Goal: Transaction & Acquisition: Purchase product/service

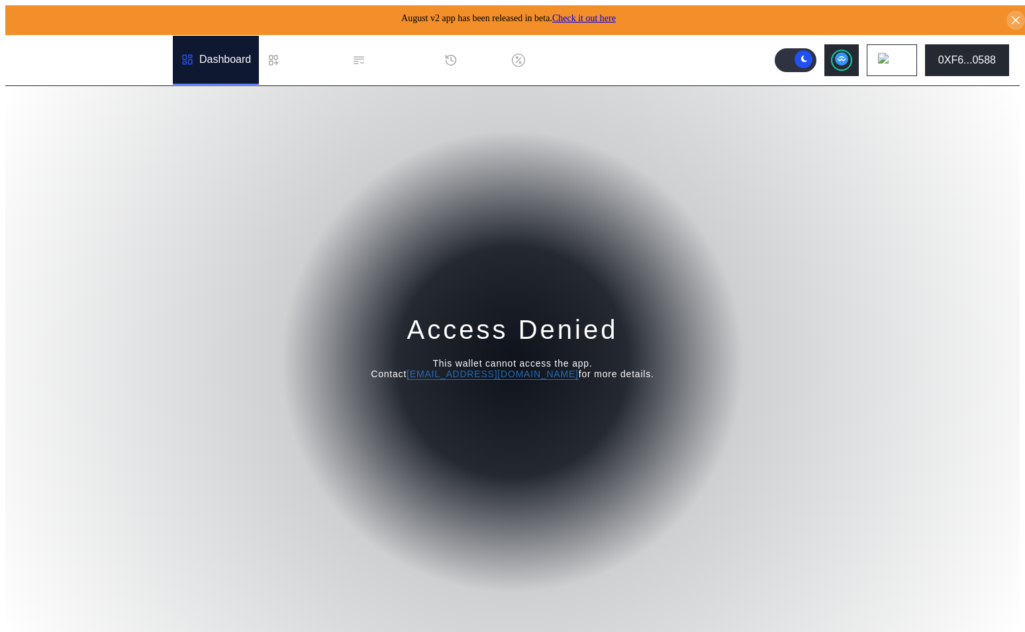
click at [220, 69] on div "Dashboard" at bounding box center [216, 60] width 86 height 49
click at [220, 55] on div "Dashboard" at bounding box center [225, 60] width 52 height 12
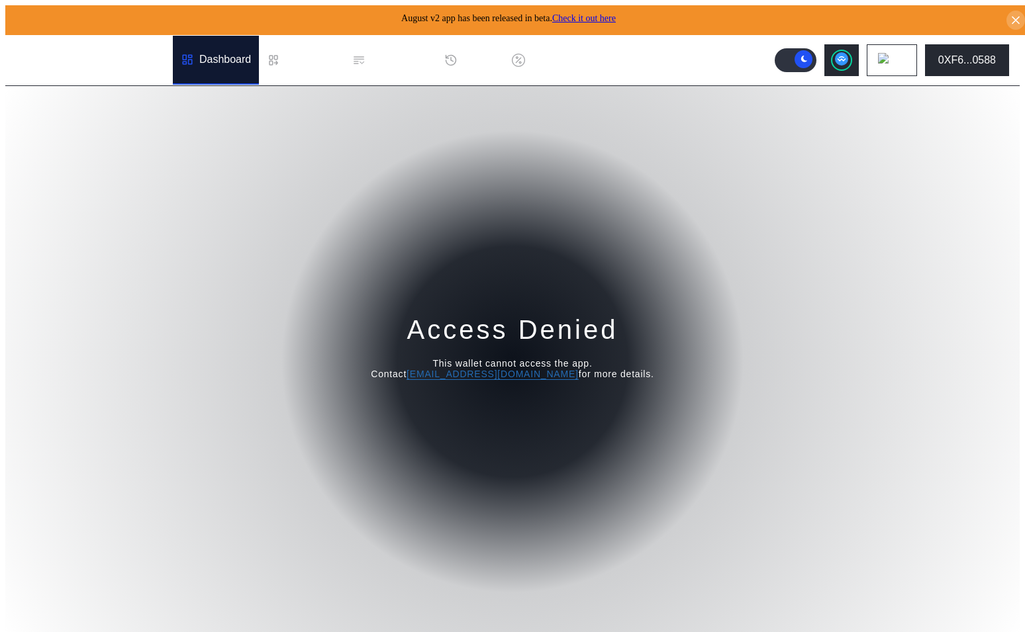
click at [220, 55] on div "Dashboard" at bounding box center [225, 60] width 52 height 12
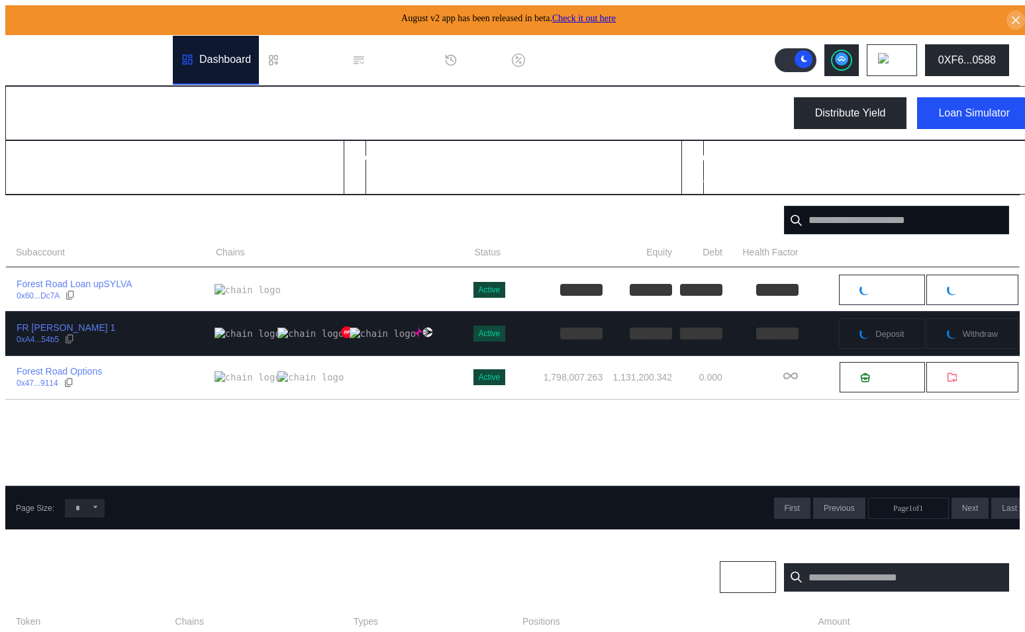
click at [157, 329] on div "FR [PERSON_NAME] 1 0xA4...54b5" at bounding box center [110, 334] width 209 height 24
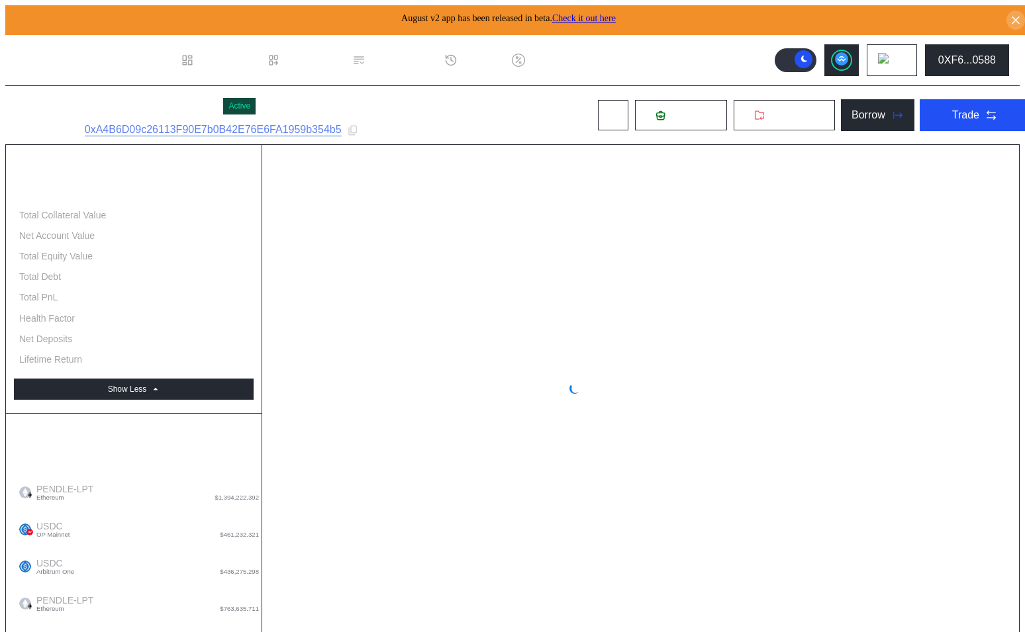
select select "*"
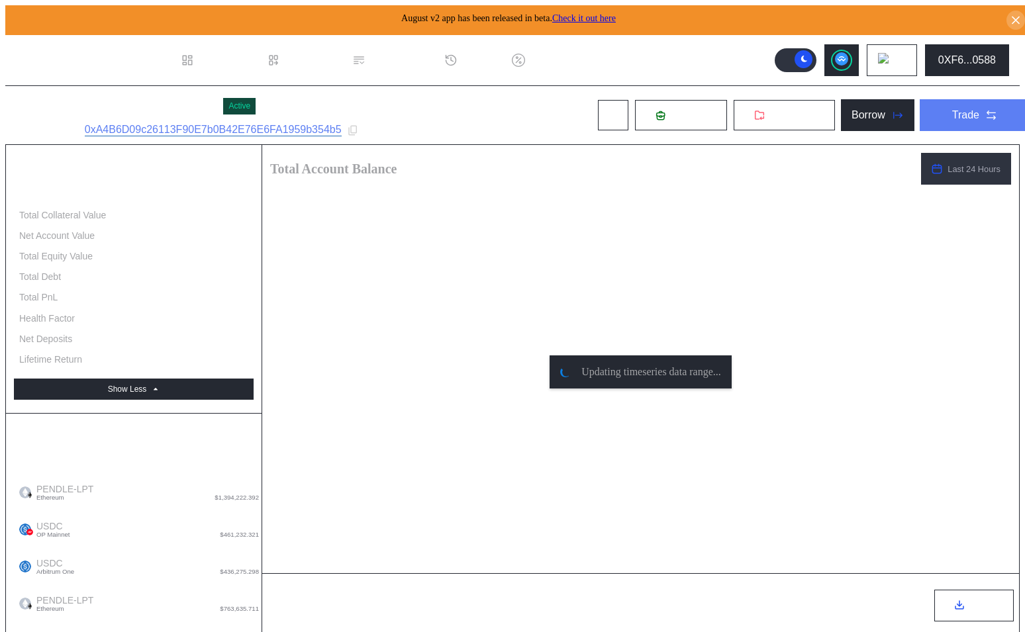
click at [959, 109] on div "Trade" at bounding box center [965, 115] width 27 height 12
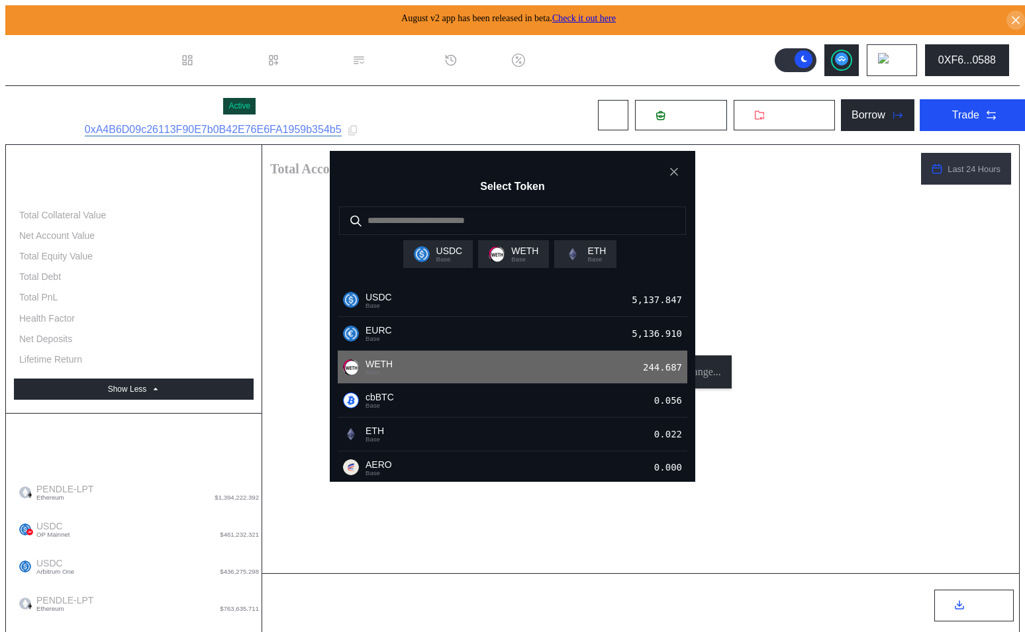
click at [471, 371] on div "WETH Base 244.687" at bounding box center [513, 368] width 350 height 34
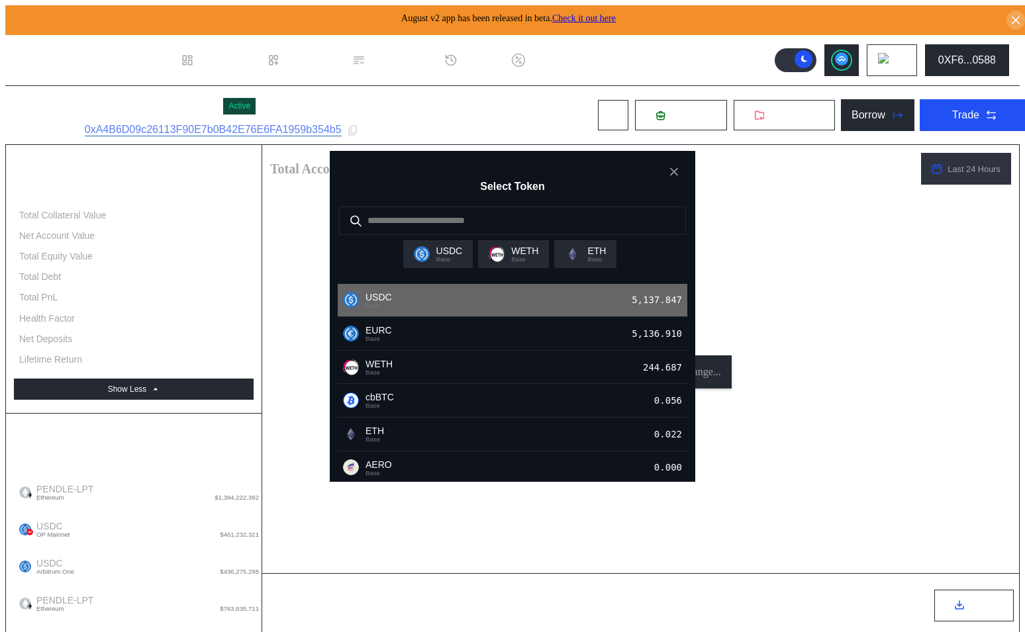
click at [502, 318] on div "USDC Base 5,137.847" at bounding box center [513, 301] width 350 height 34
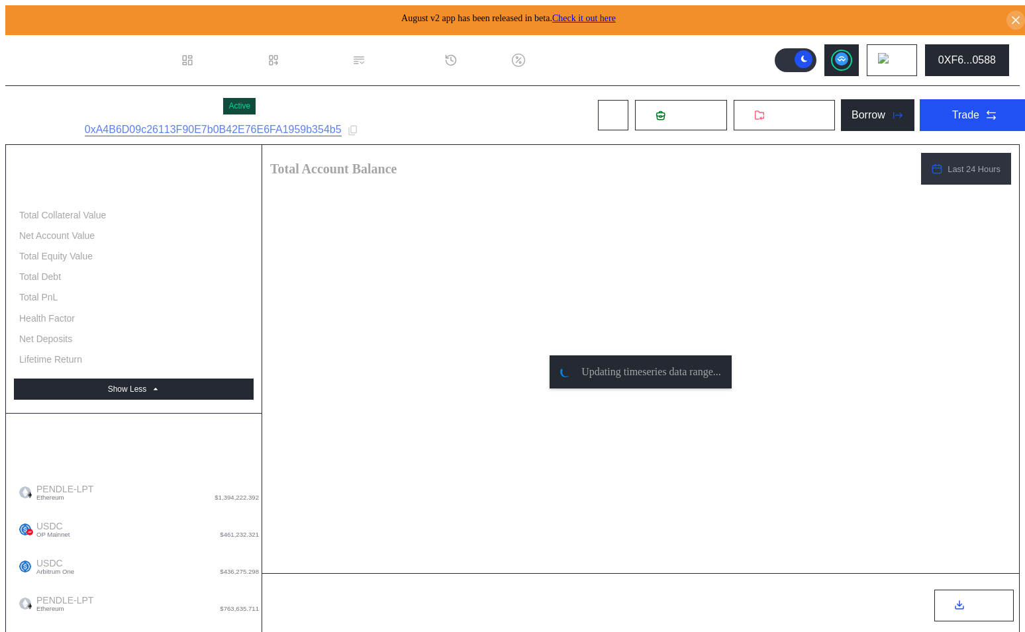
type input "***"
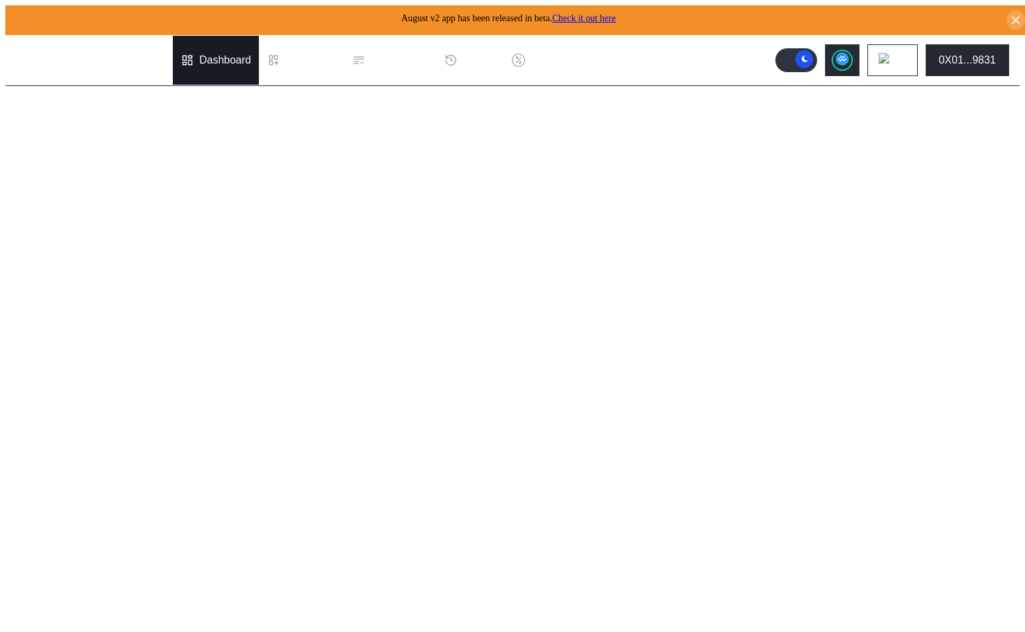
click at [194, 40] on div "Dashboard" at bounding box center [216, 60] width 86 height 49
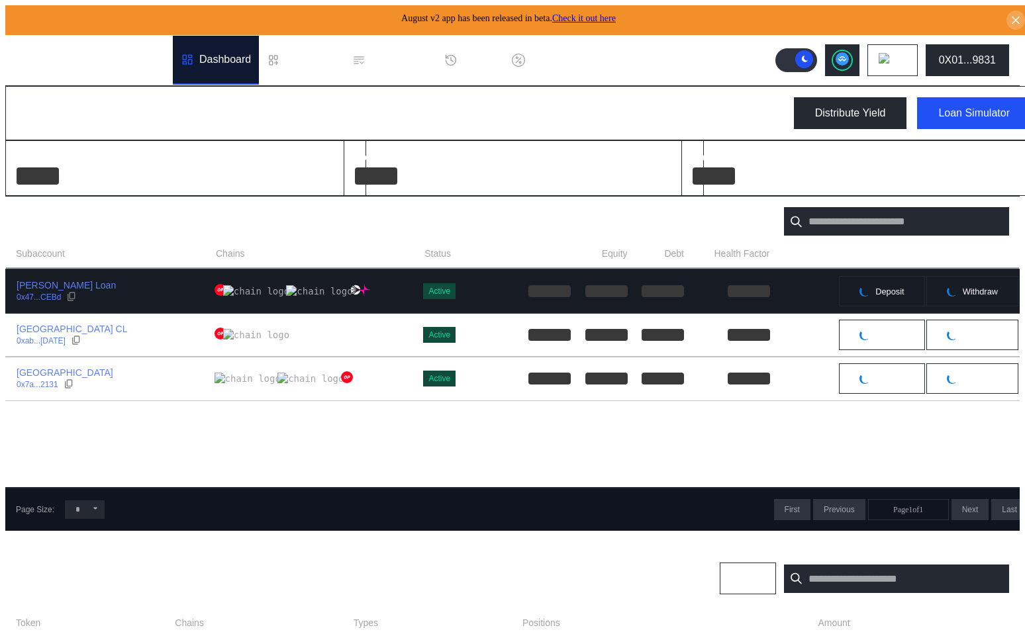
click at [128, 279] on div "[PERSON_NAME] Loan 0x47...CEBd" at bounding box center [110, 291] width 209 height 24
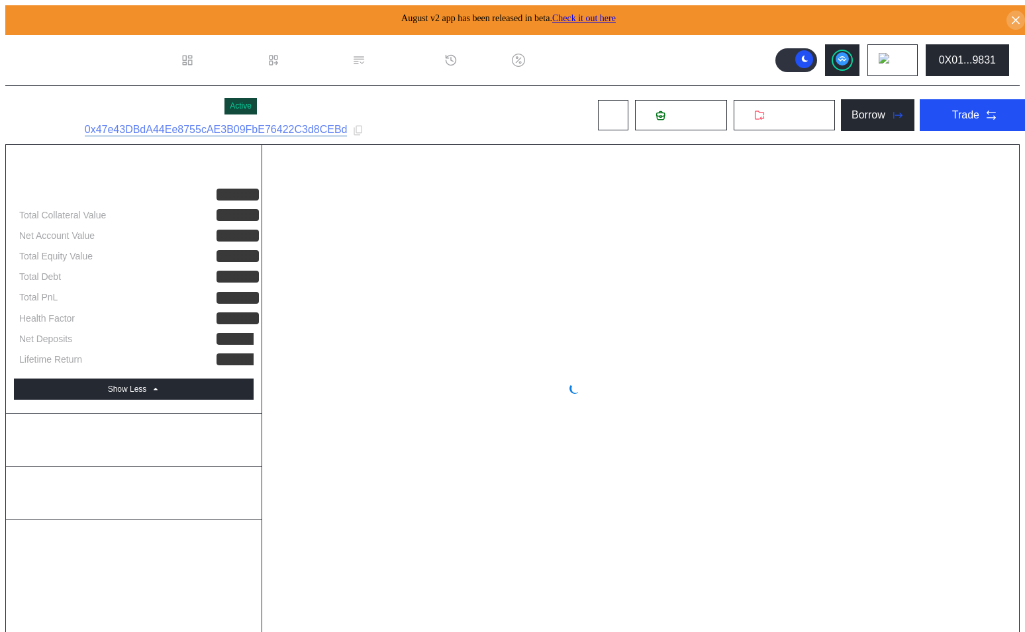
select select "*"
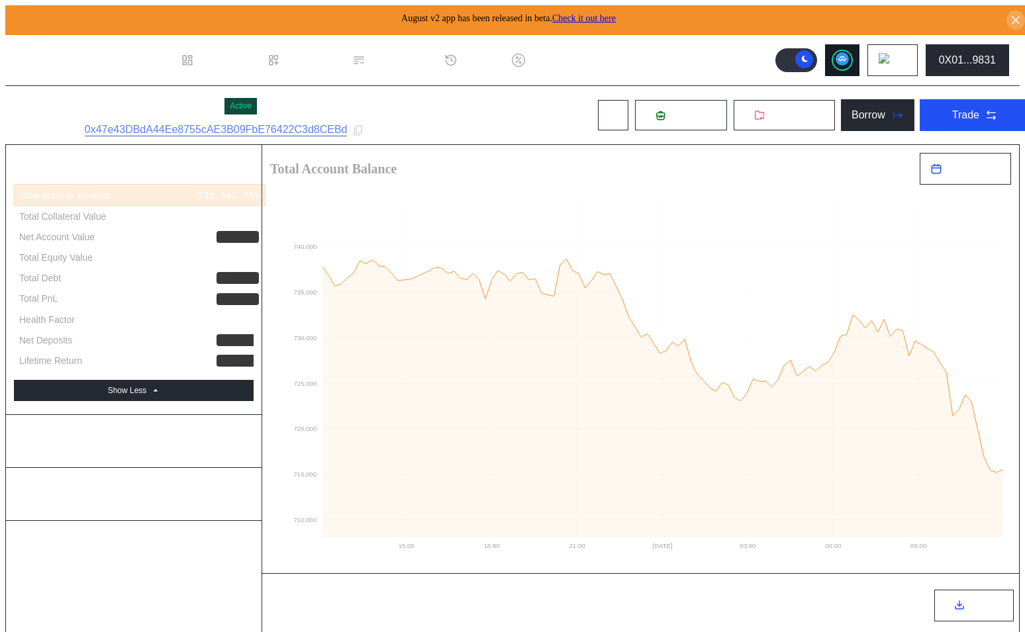
click at [848, 58] on icon at bounding box center [842, 58] width 13 height 13
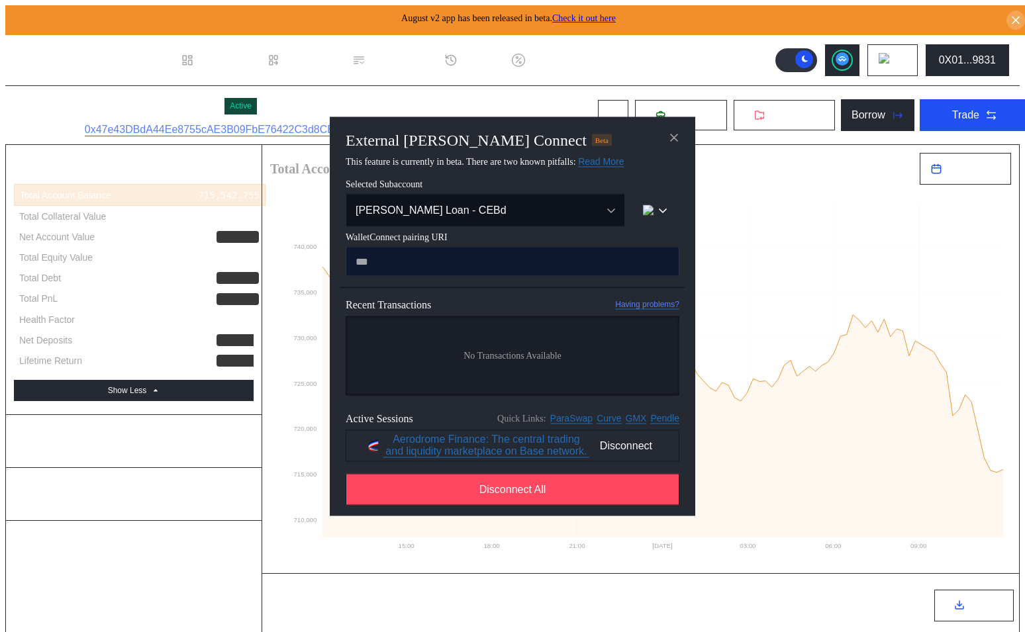
type input "**********"
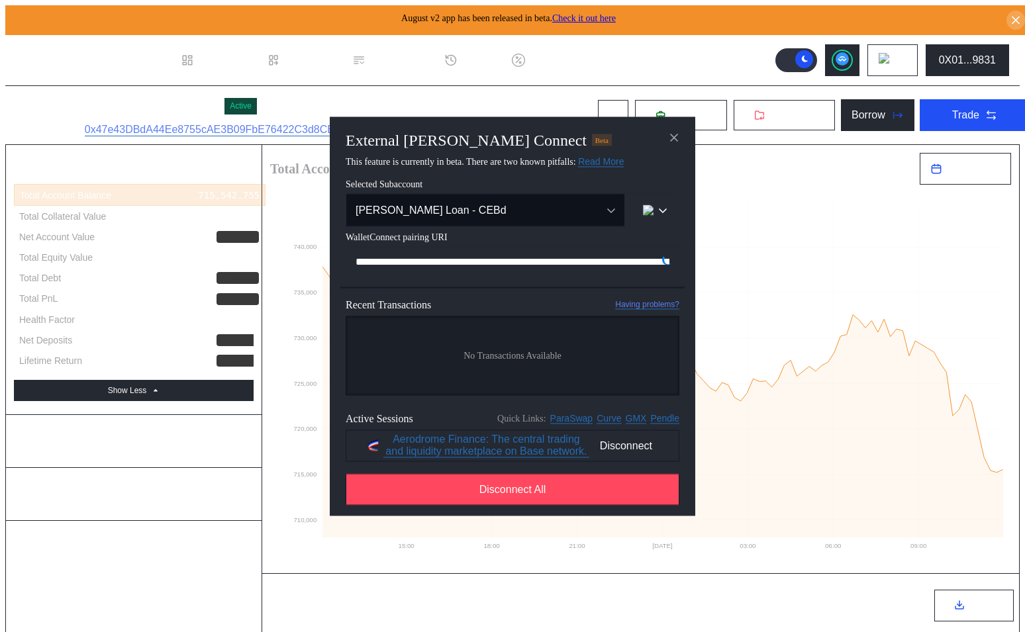
scroll to position [0, 801]
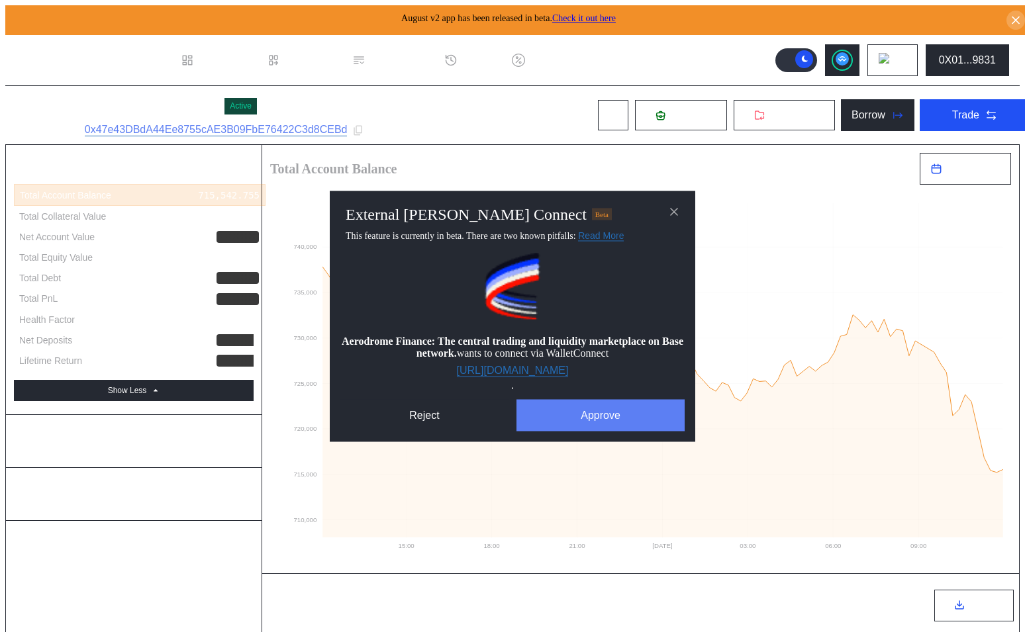
click at [602, 419] on button "Approve" at bounding box center [600, 415] width 168 height 32
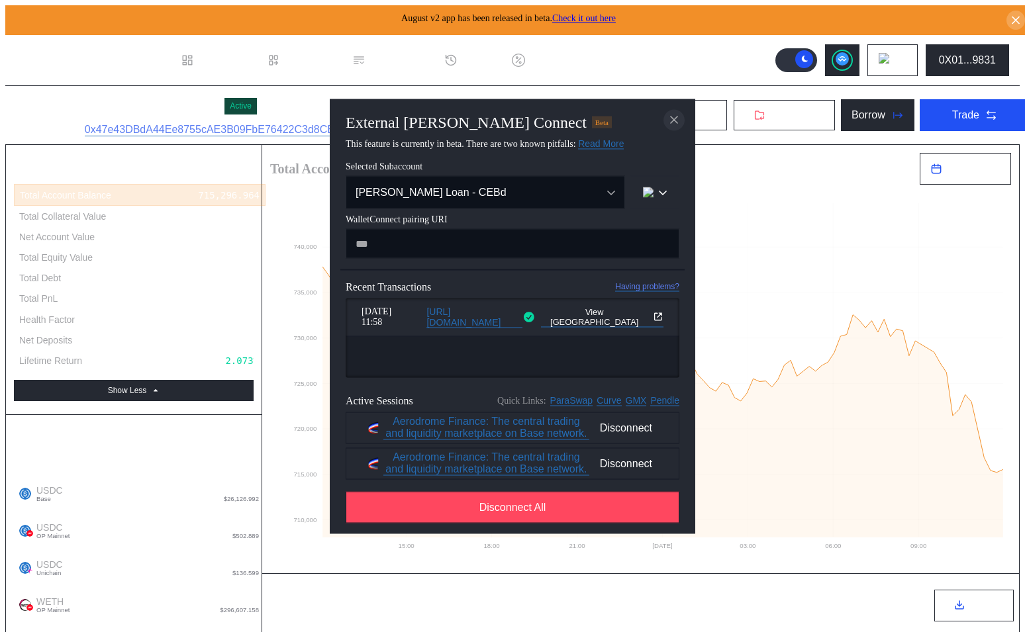
click at [671, 117] on icon "close modal" at bounding box center [674, 120] width 7 height 7
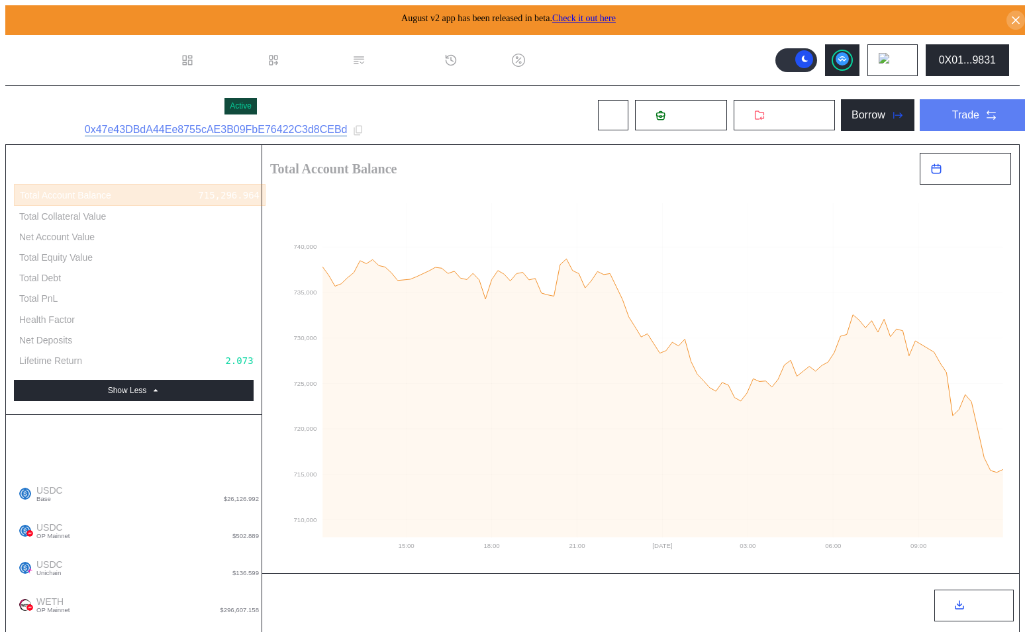
click at [961, 109] on div "Trade" at bounding box center [965, 115] width 27 height 12
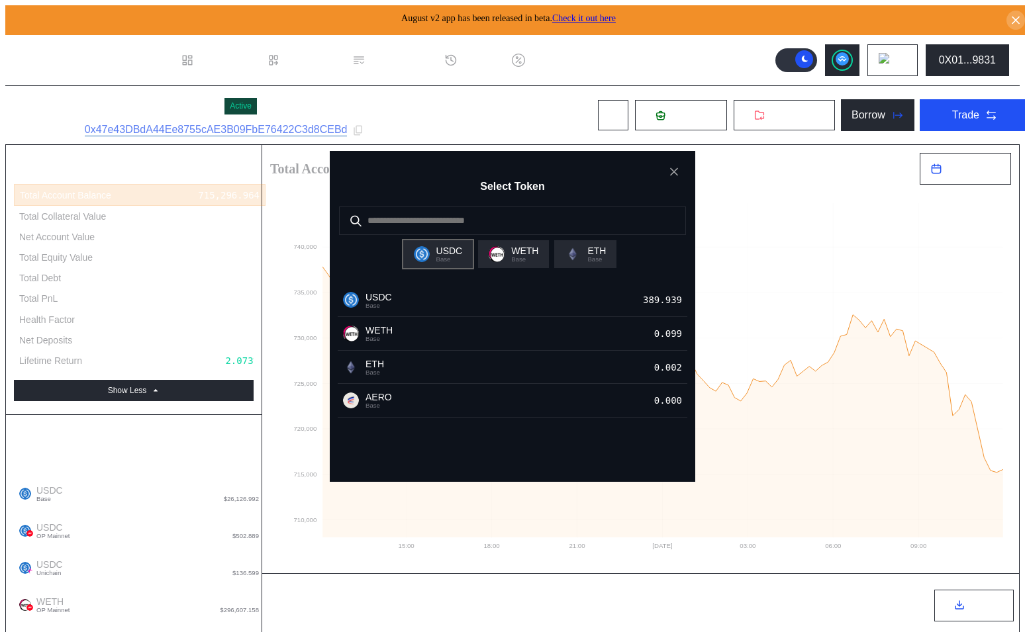
click at [444, 262] on span "Base" at bounding box center [449, 259] width 26 height 7
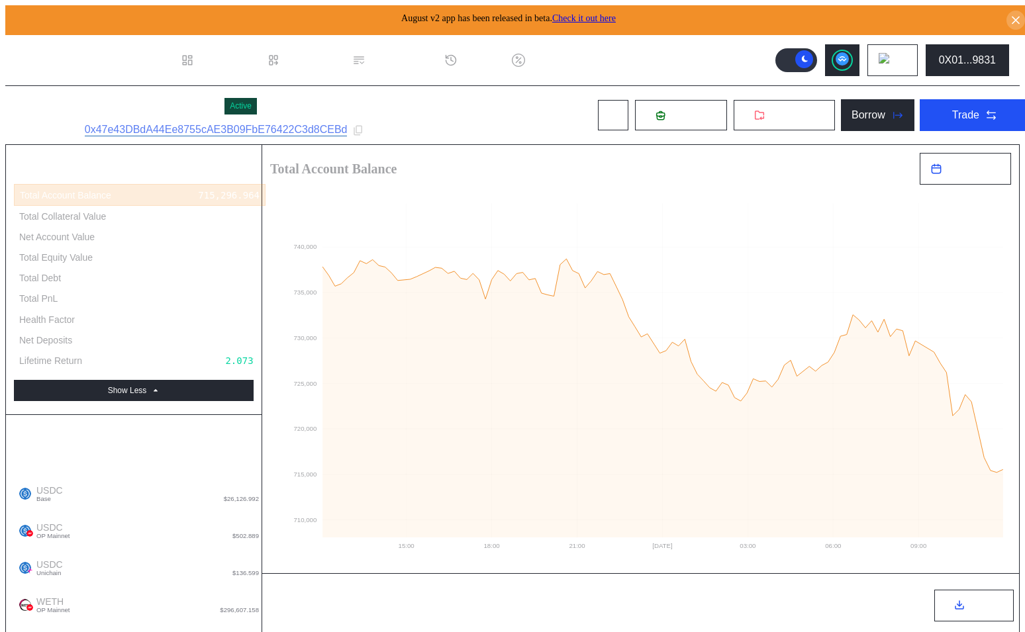
type input "*"
type input "**"
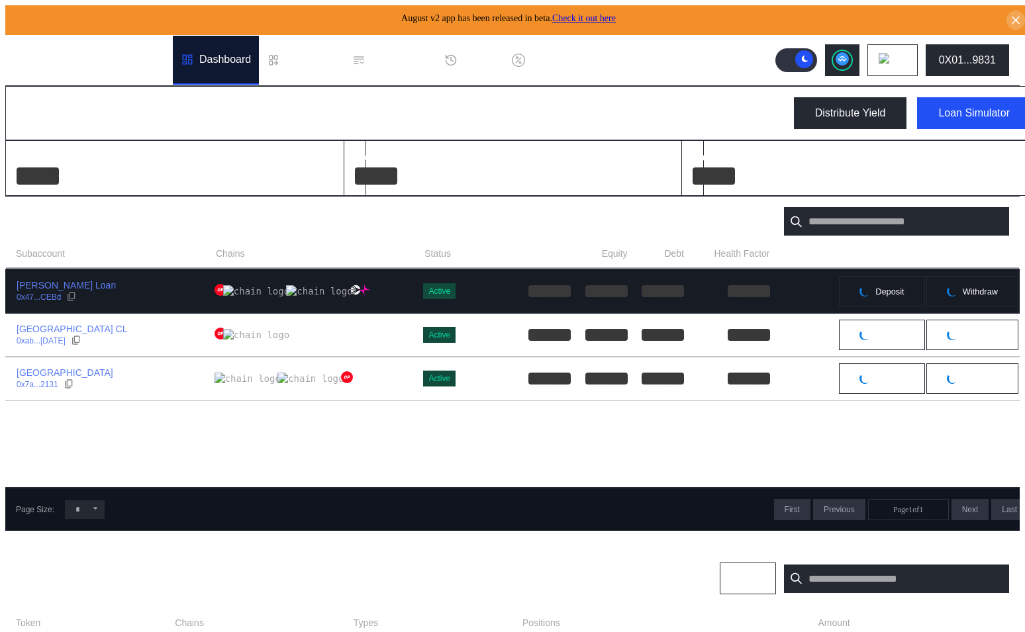
click at [168, 291] on div "[PERSON_NAME] Loan 0x47...CEBd" at bounding box center [110, 291] width 209 height 24
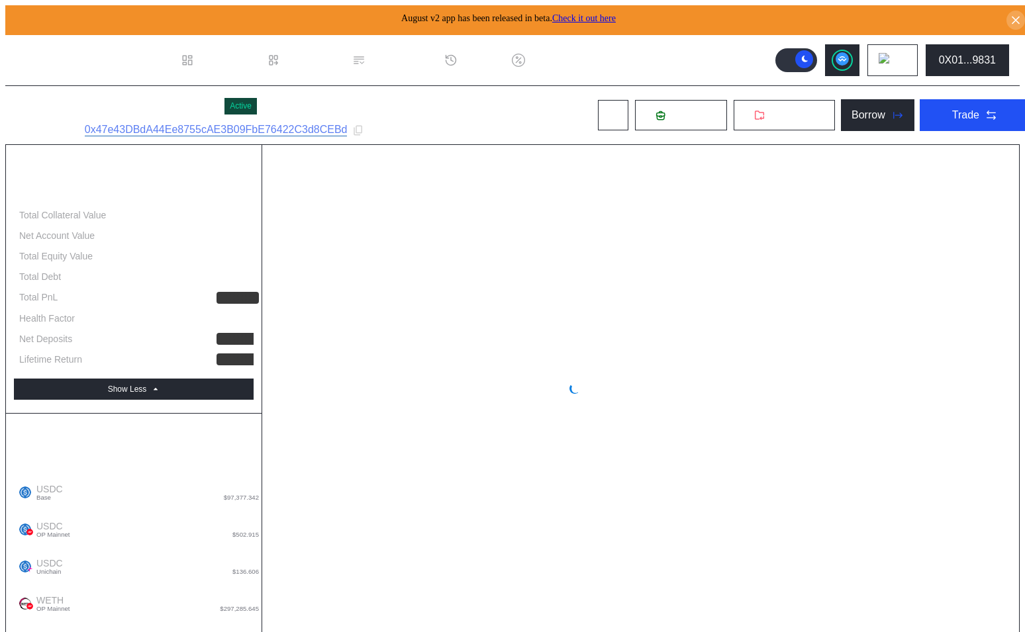
select select "*"
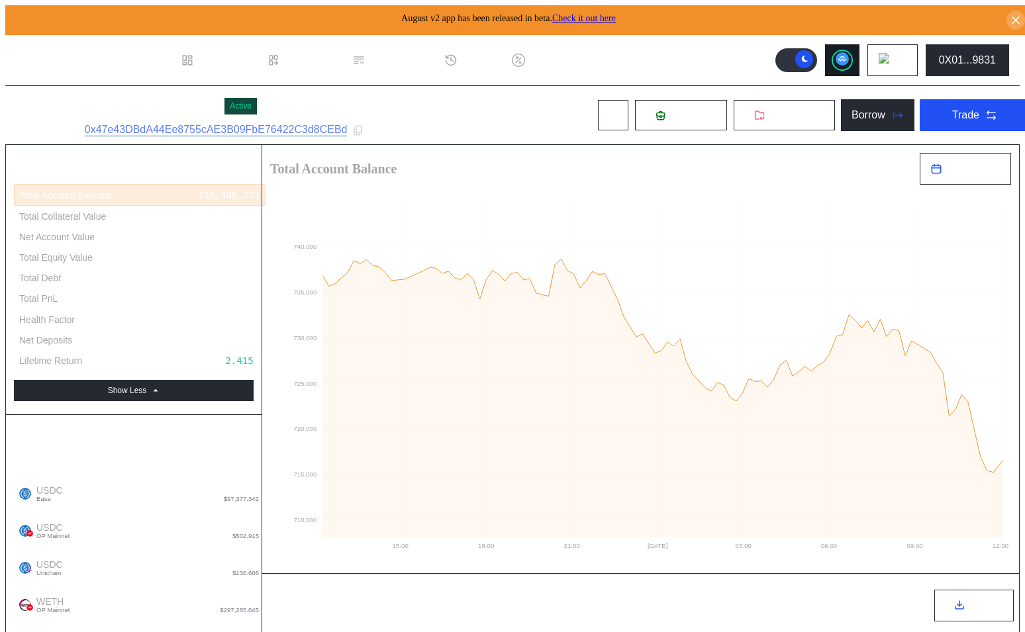
click at [846, 56] on icon at bounding box center [842, 58] width 9 height 5
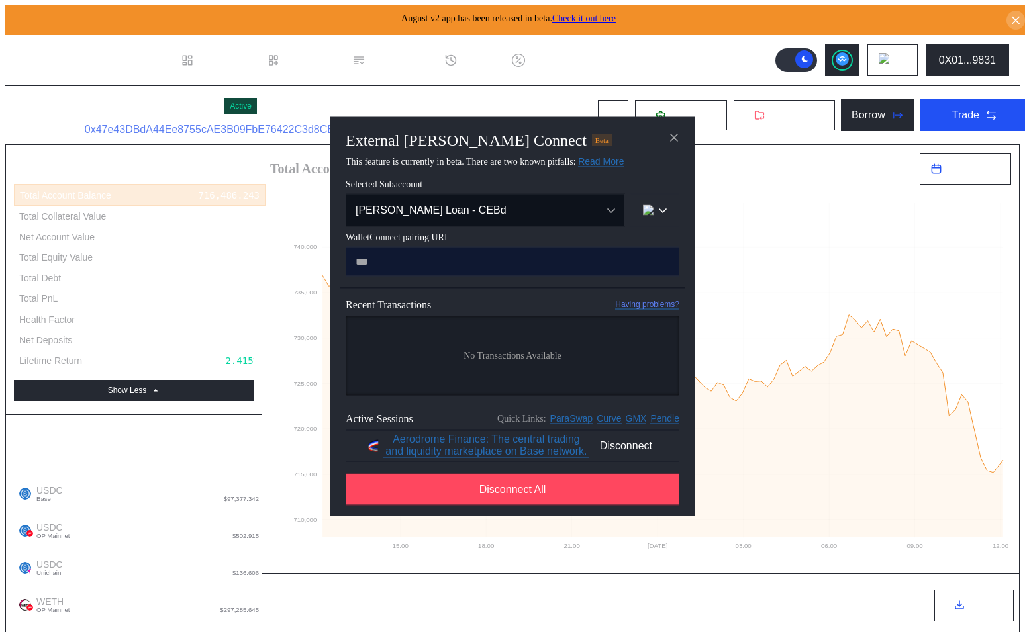
type input "**********"
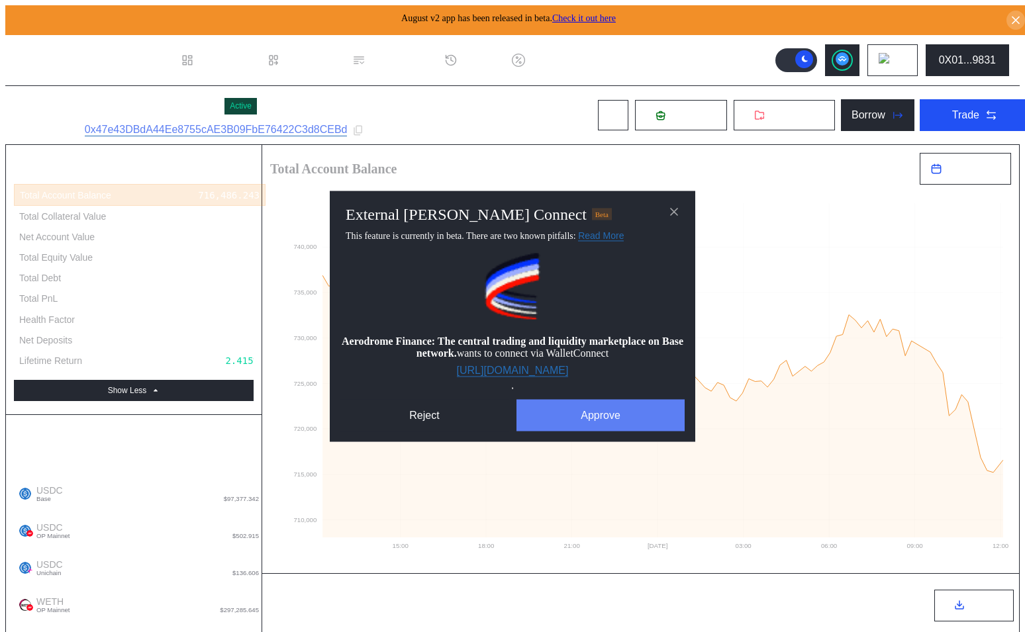
click at [595, 426] on button "Approve" at bounding box center [600, 415] width 168 height 32
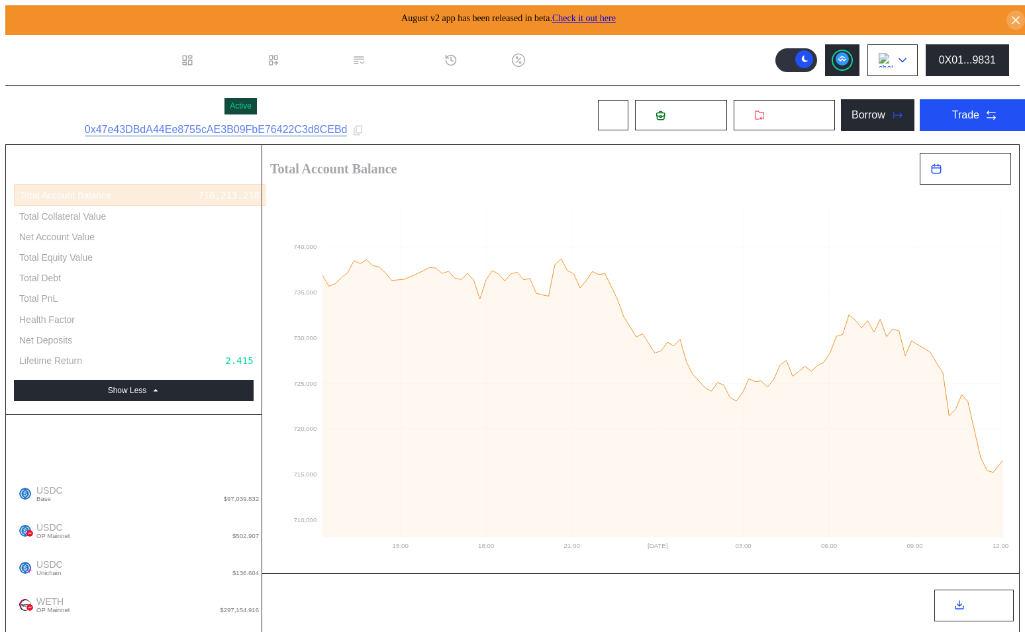
click at [908, 54] on button at bounding box center [892, 60] width 50 height 32
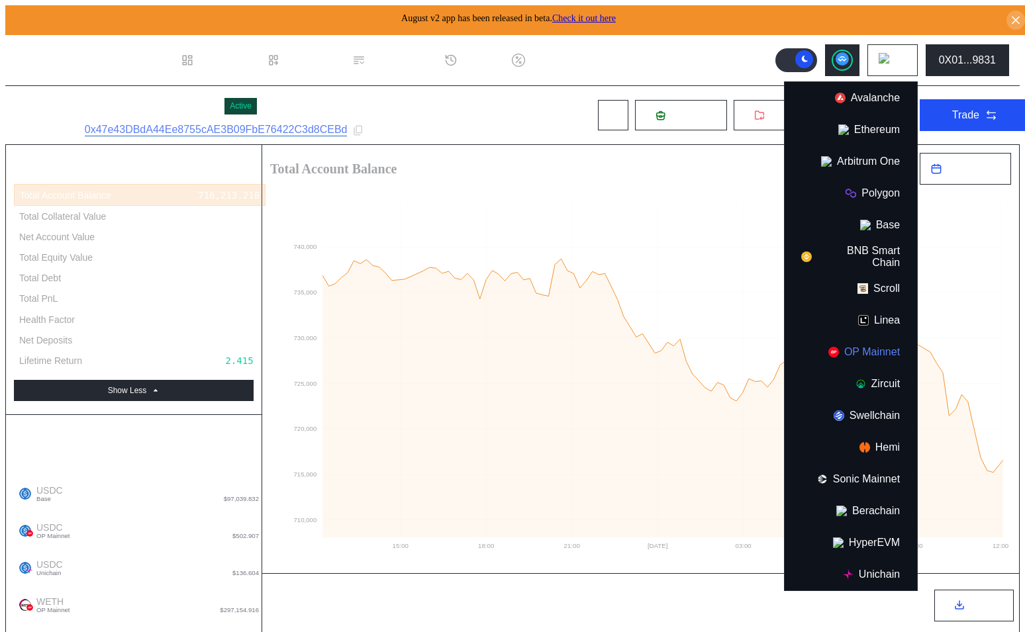
click at [863, 342] on button "OP Mainnet" at bounding box center [851, 352] width 132 height 32
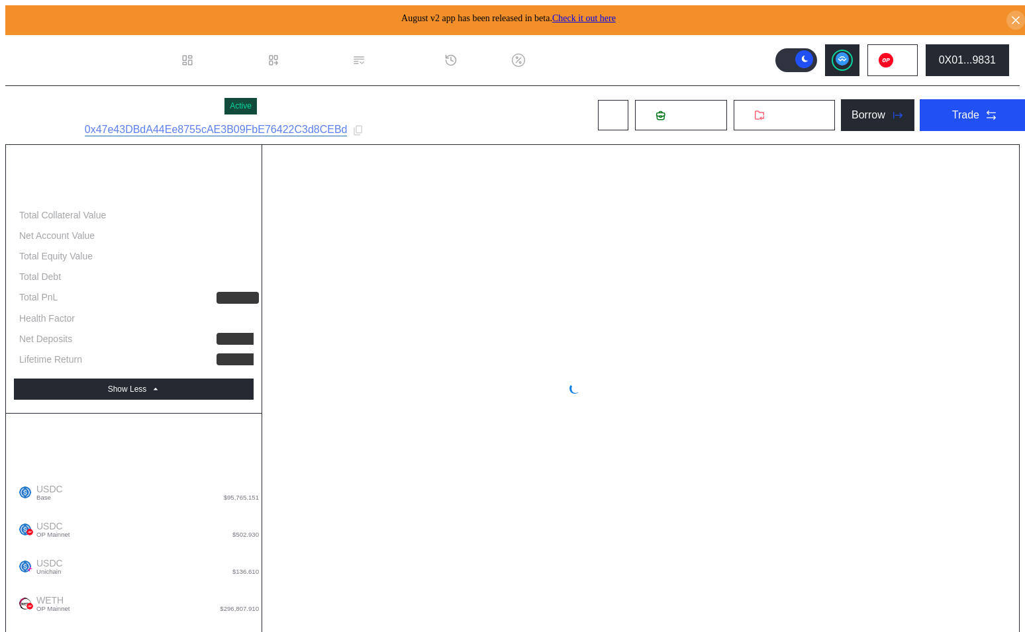
select select "*"
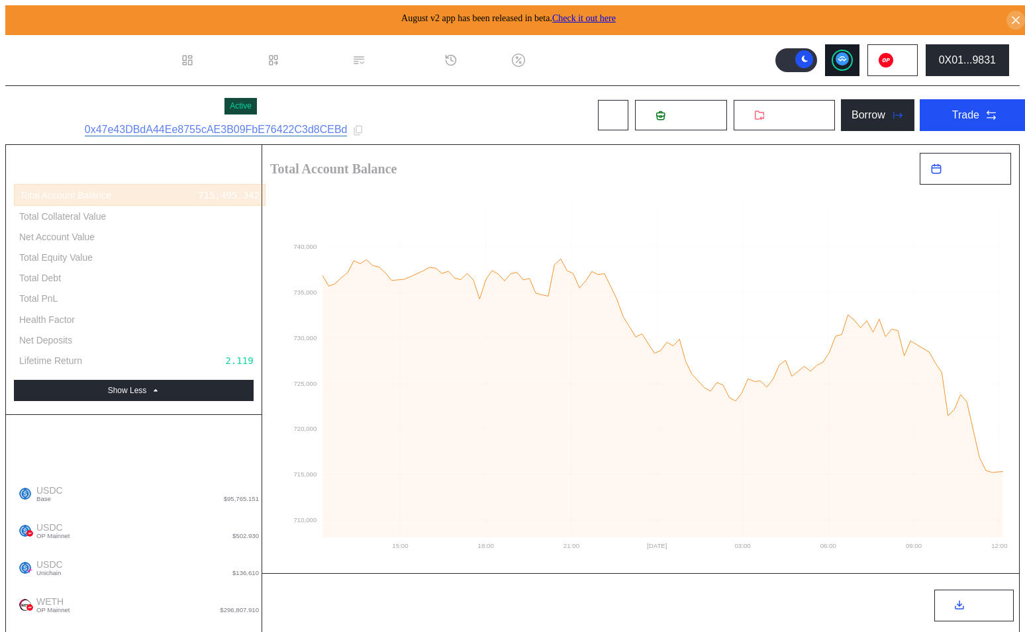
click at [847, 56] on div at bounding box center [842, 60] width 19 height 19
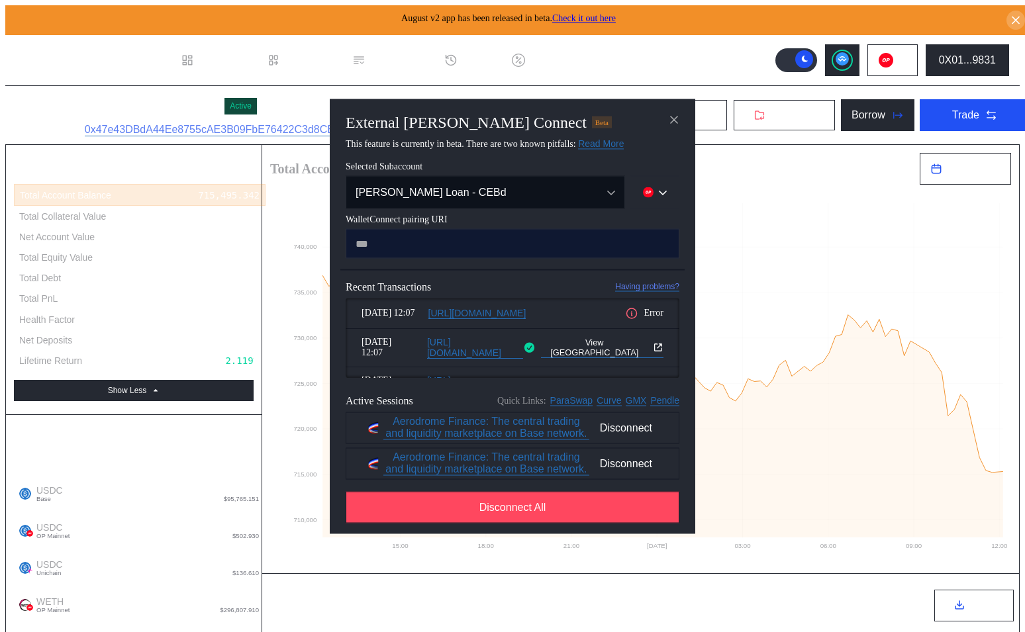
type input "**********"
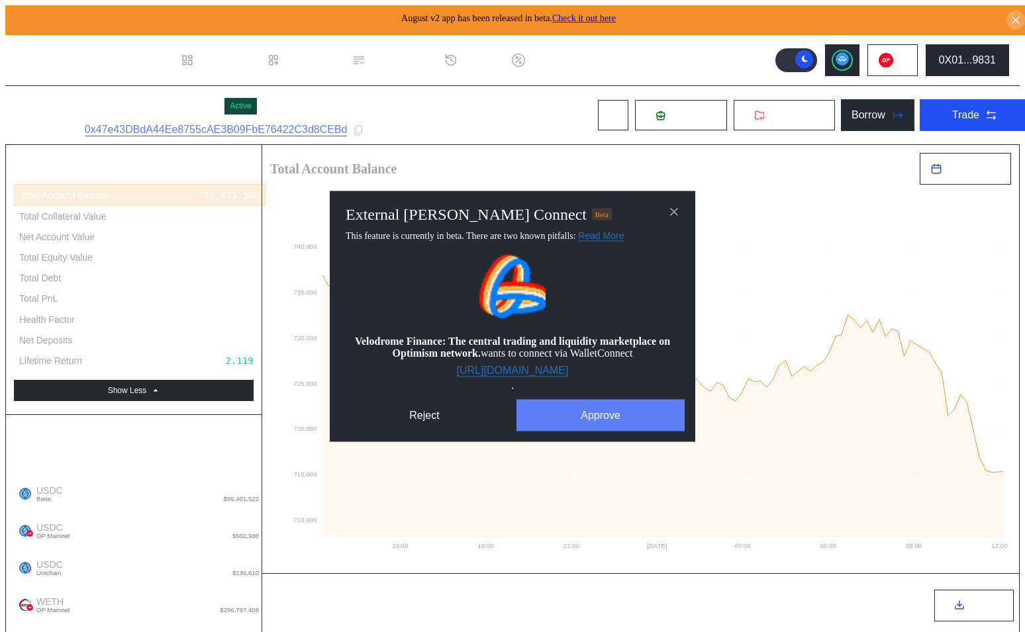
click at [564, 422] on button "Approve" at bounding box center [600, 415] width 168 height 32
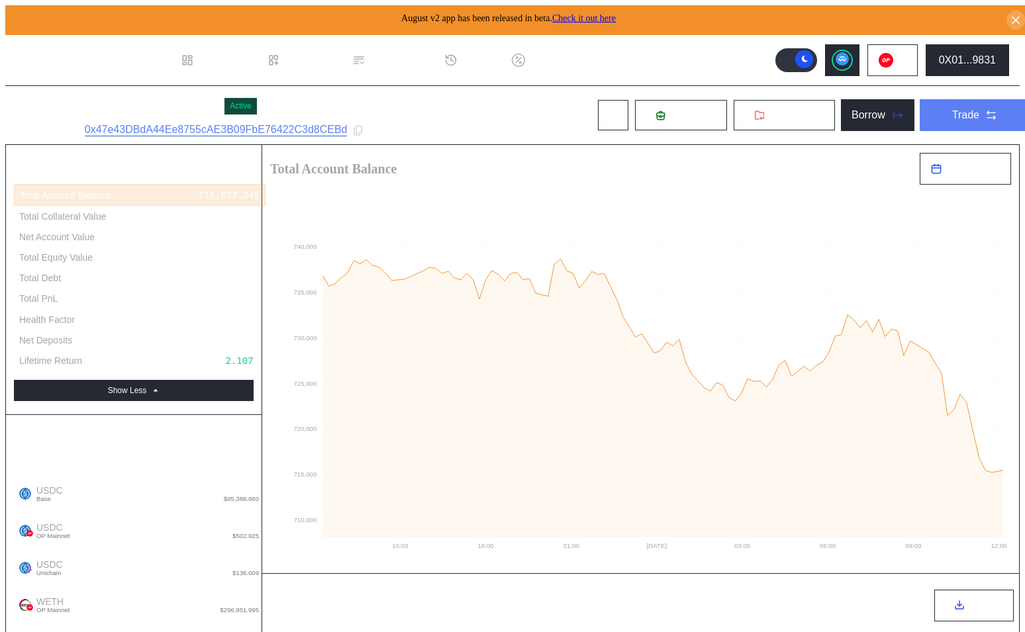
click at [952, 118] on div "Trade" at bounding box center [965, 115] width 27 height 12
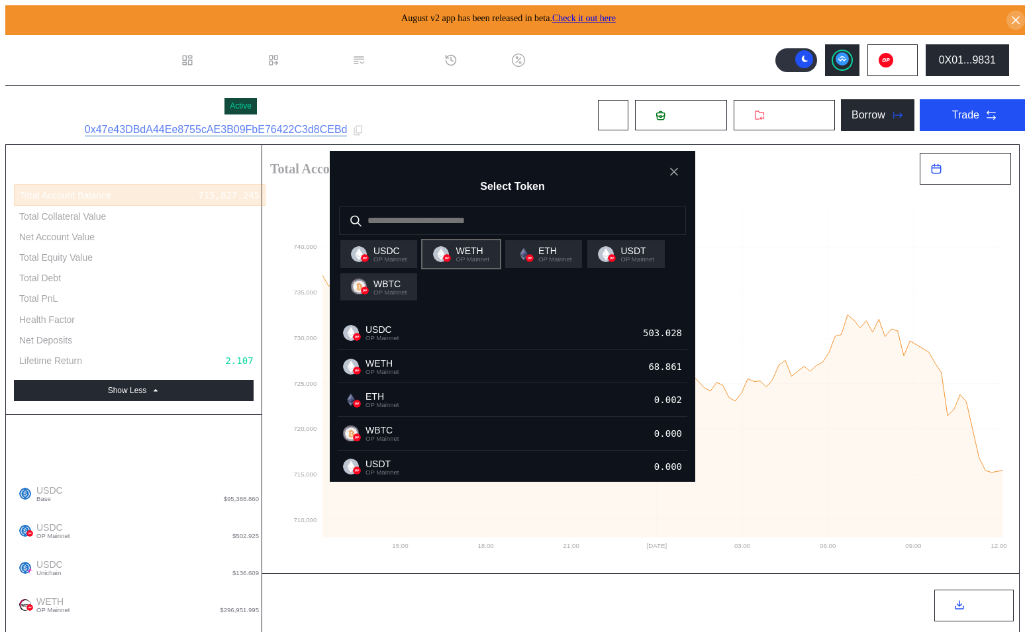
click at [475, 263] on span "OP Mainnet" at bounding box center [472, 259] width 33 height 7
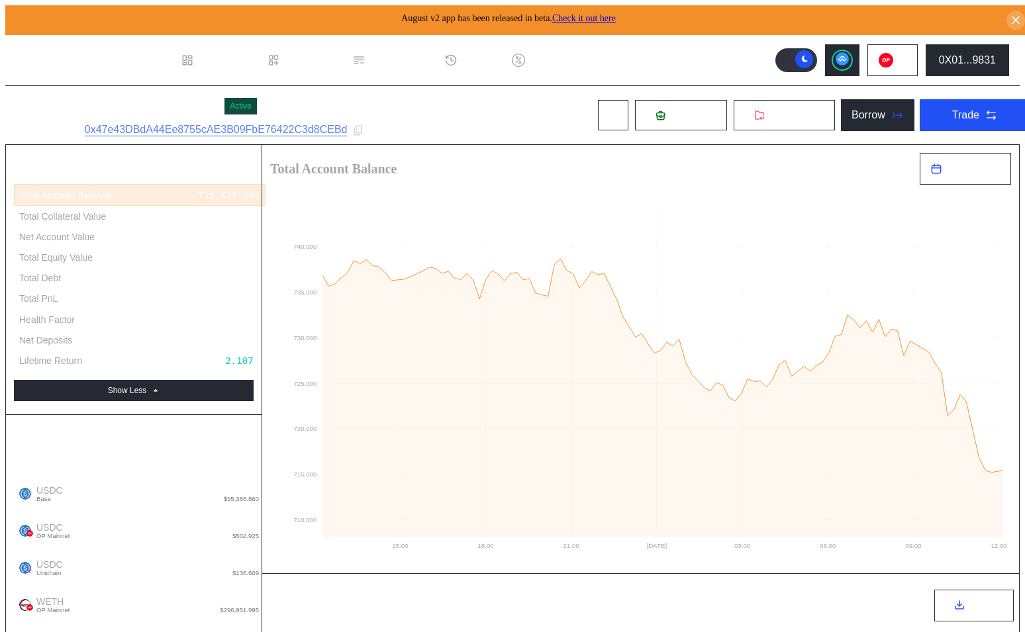
type input "**"
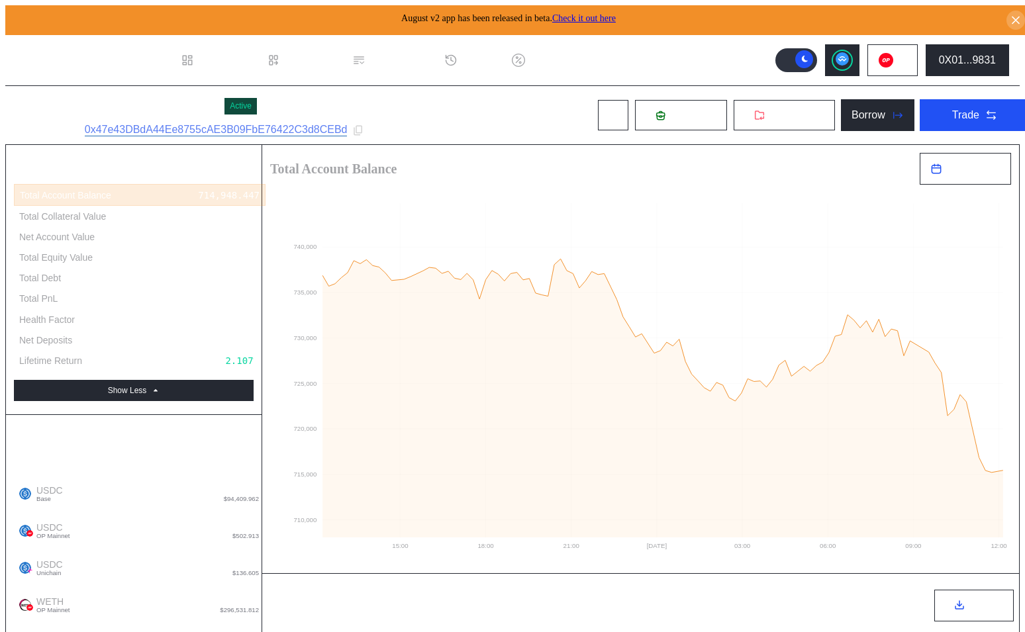
click at [846, 56] on icon at bounding box center [842, 58] width 9 height 5
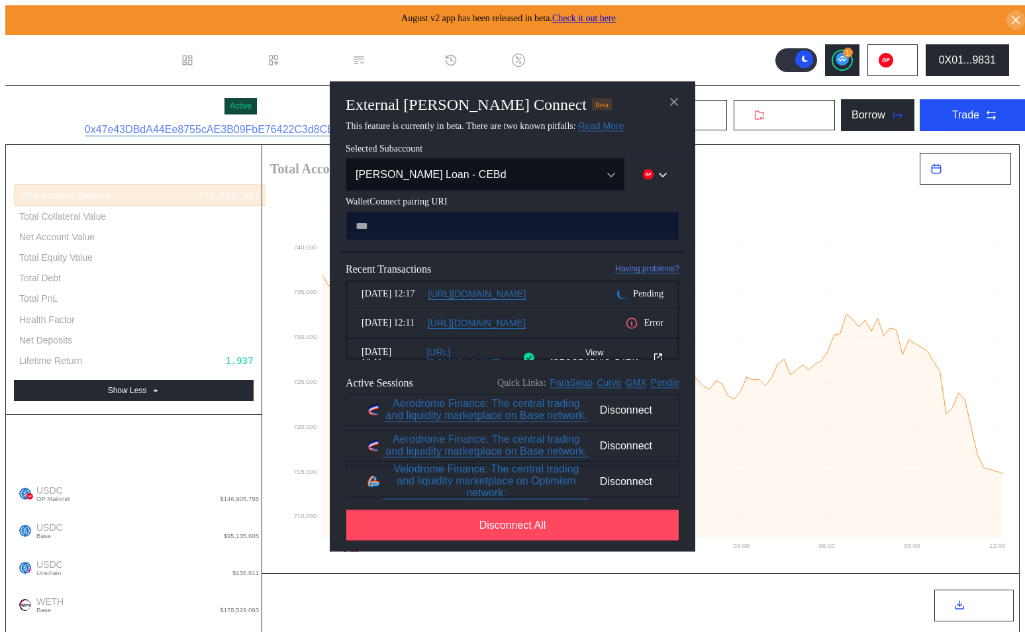
type input "**********"
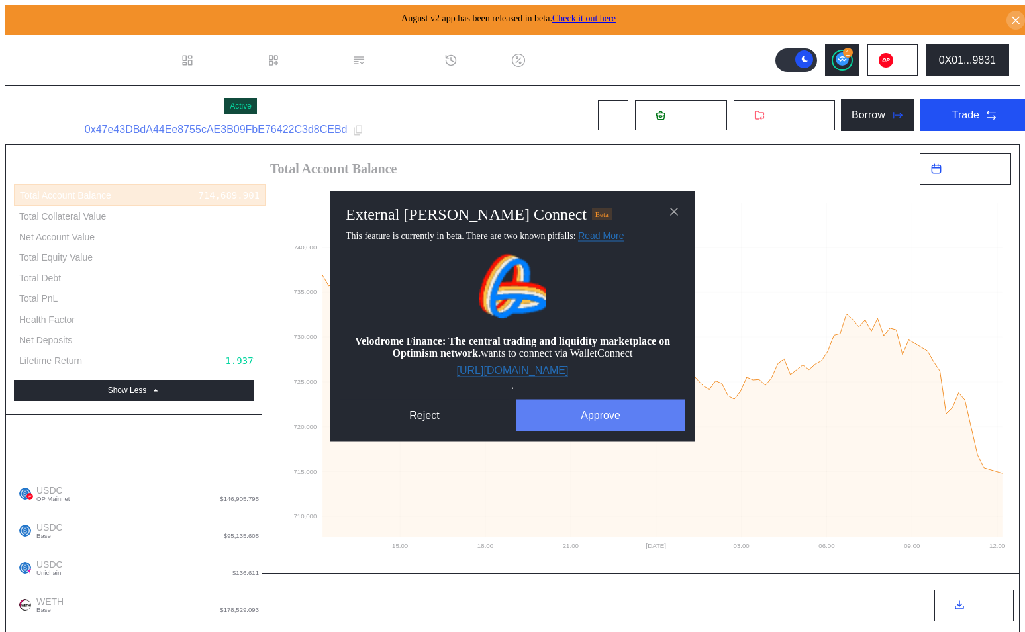
click at [589, 416] on button "Approve" at bounding box center [600, 415] width 168 height 32
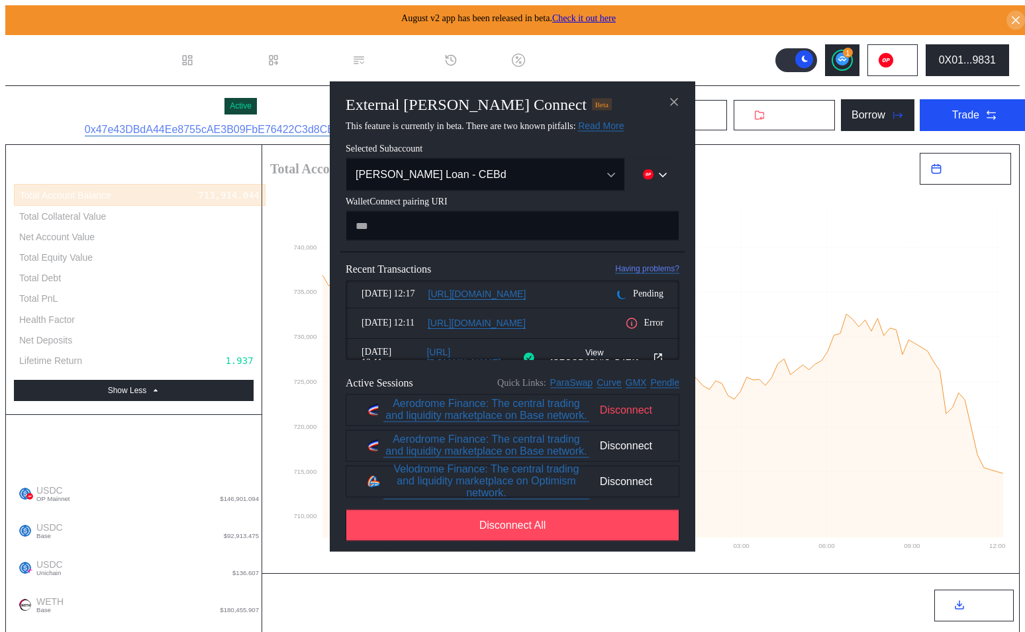
click at [622, 411] on span "Disconnect" at bounding box center [626, 410] width 63 height 23
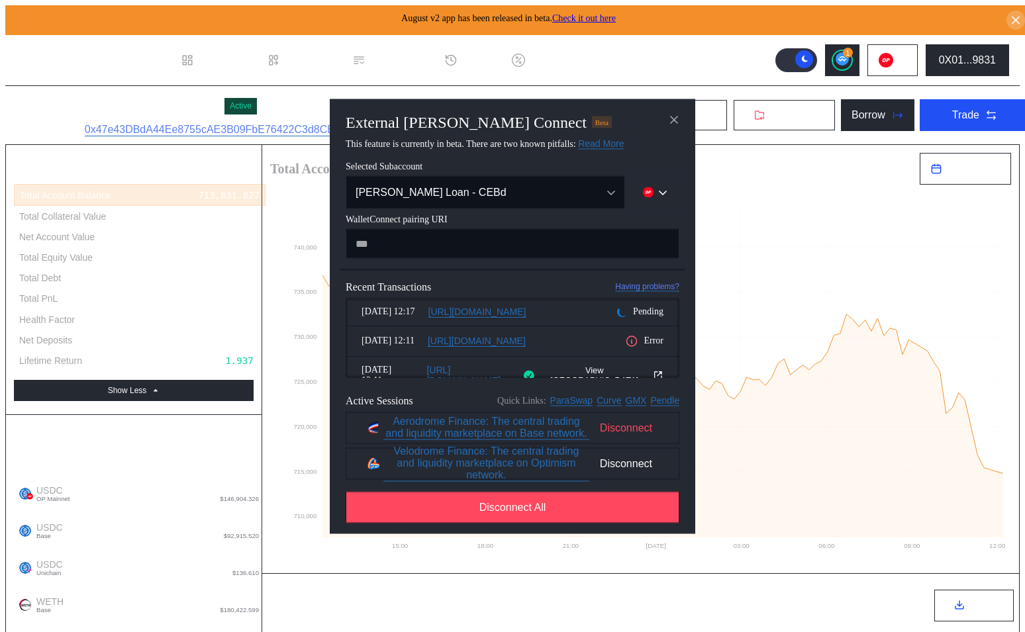
click at [623, 431] on span "Disconnect" at bounding box center [626, 427] width 63 height 23
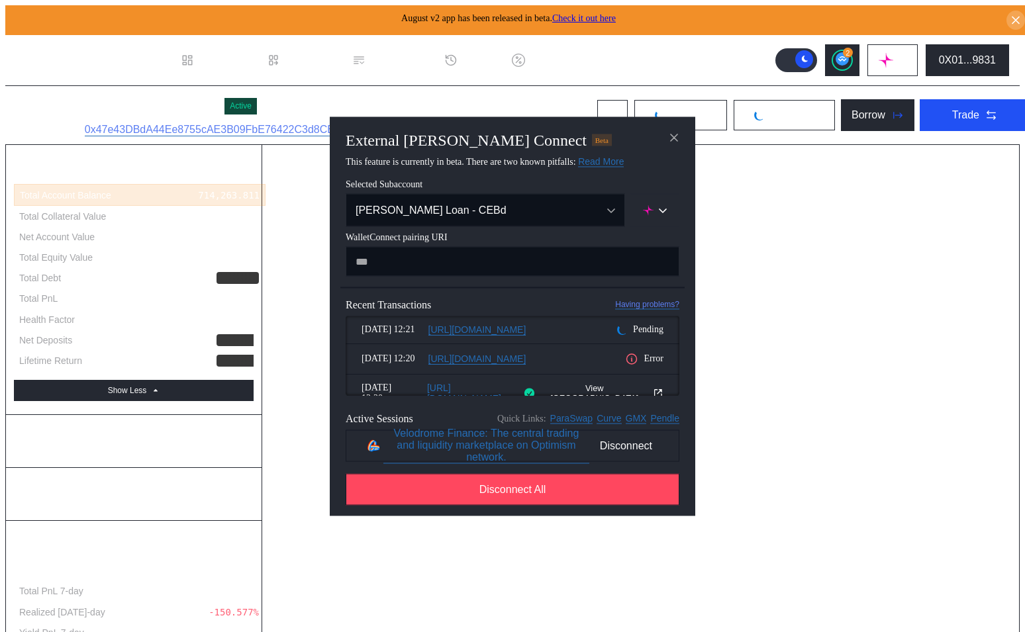
select select "*"
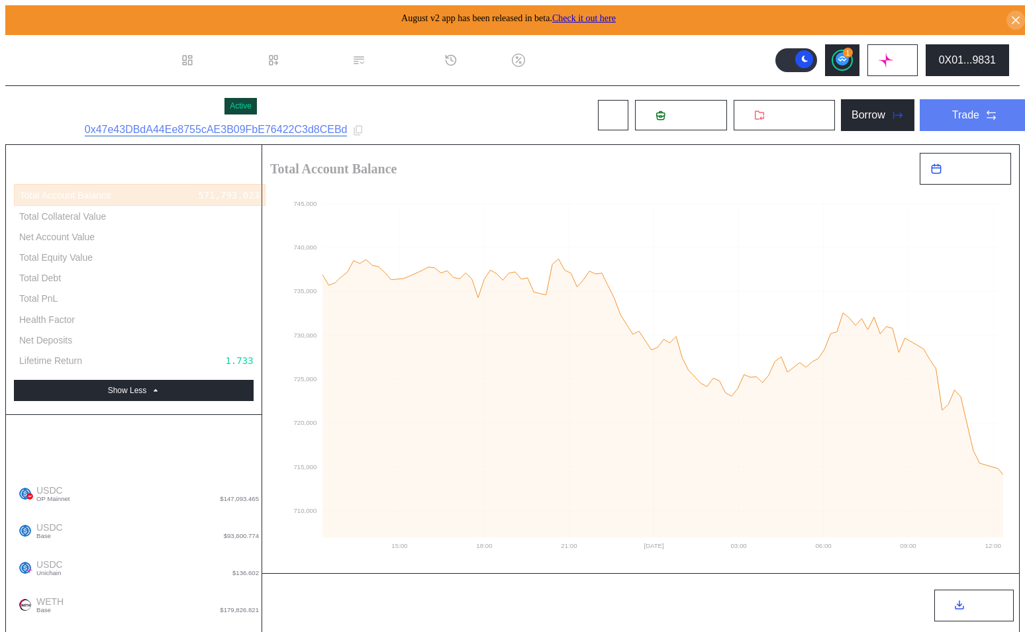
click at [932, 107] on button "Trade" at bounding box center [975, 115] width 111 height 32
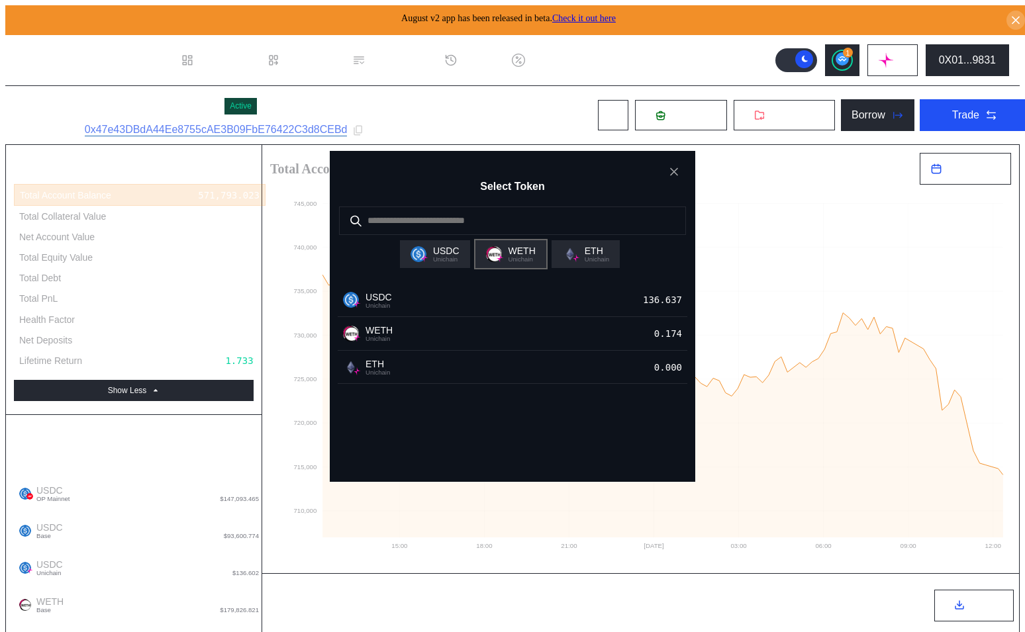
click at [522, 268] on div "WETH Unichain" at bounding box center [510, 254] width 71 height 28
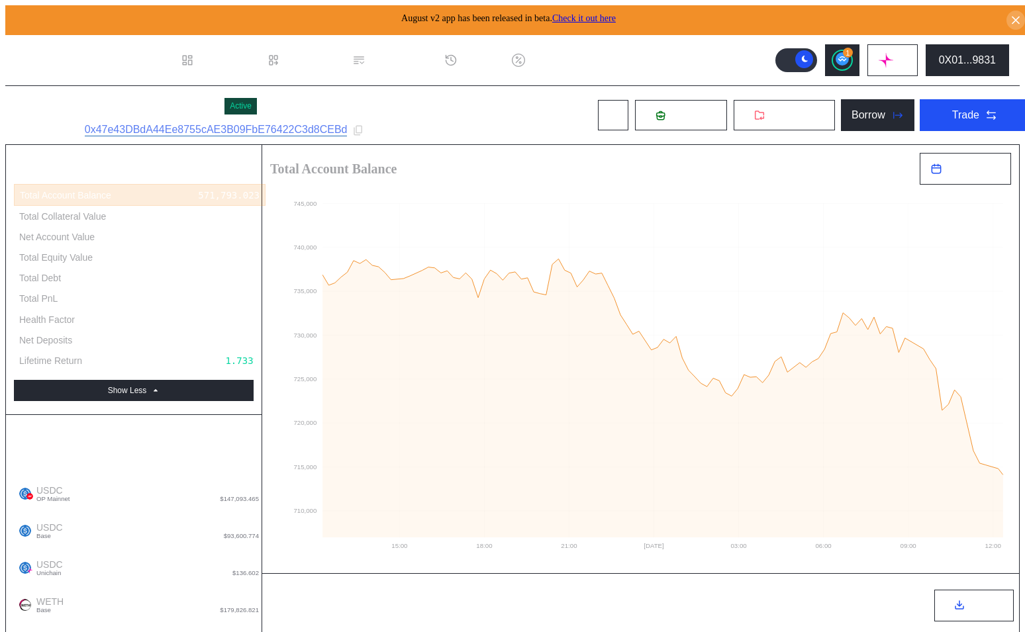
type input "*"
type input "**"
